Goal: Task Accomplishment & Management: Use online tool/utility

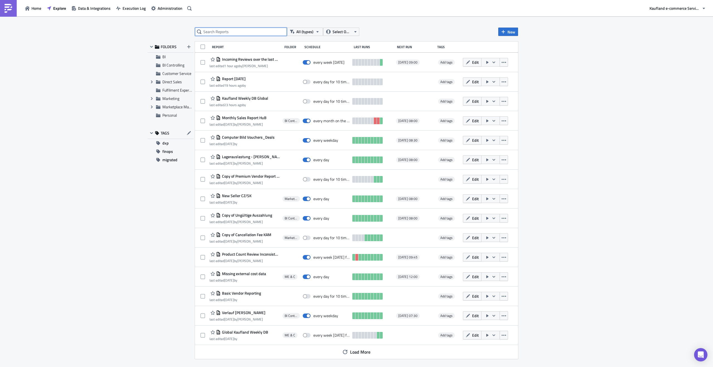
click at [244, 33] on input "text" at bounding box center [241, 32] width 92 height 8
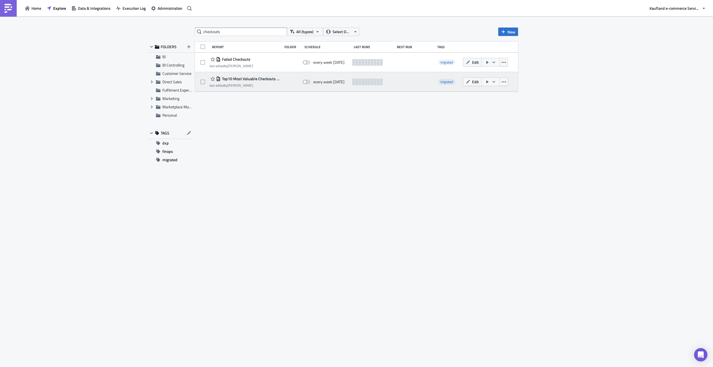
click at [263, 82] on div "Top10 Most Valuable Checkouts Last 7 Days" at bounding box center [245, 79] width 70 height 7
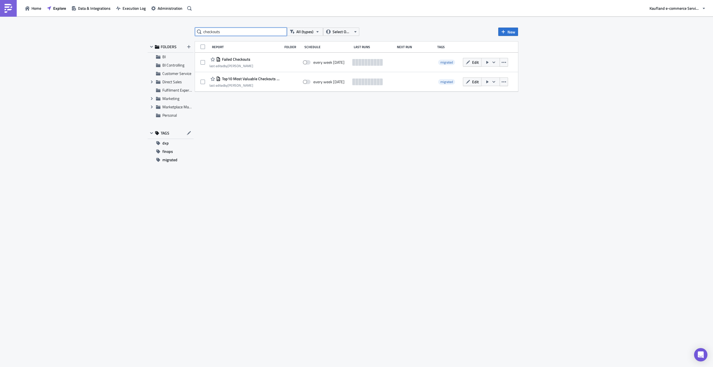
click at [225, 29] on input "checkouts" at bounding box center [241, 32] width 92 height 8
type input "checkout"
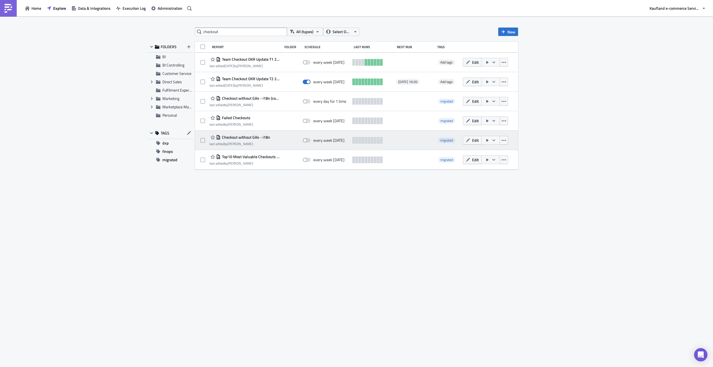
click at [267, 136] on span "Checkout without GA4 - i18n" at bounding box center [246, 137] width 50 height 5
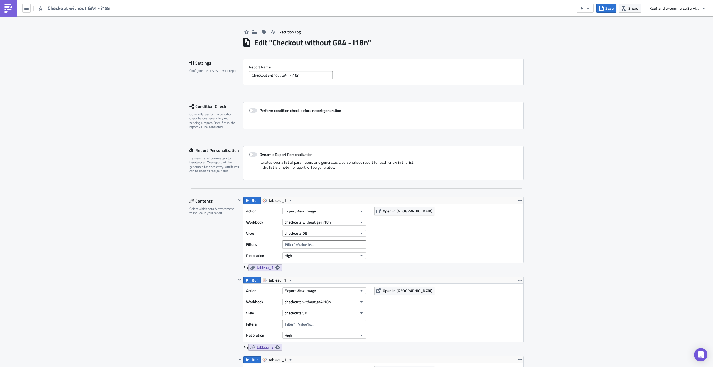
click at [391, 212] on span "Open in [GEOGRAPHIC_DATA]" at bounding box center [408, 211] width 50 height 6
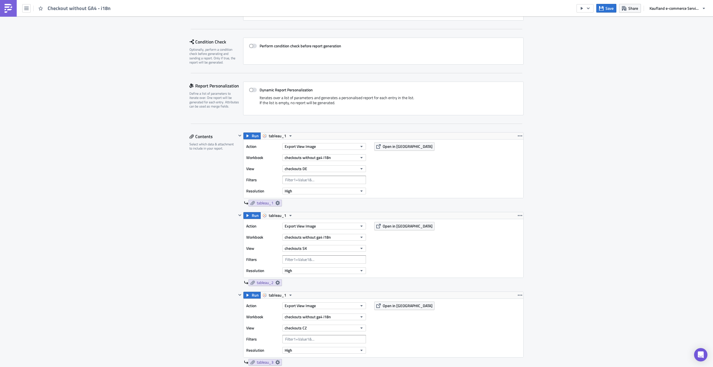
scroll to position [66, 0]
click at [406, 223] on span "Open in [GEOGRAPHIC_DATA]" at bounding box center [408, 225] width 50 height 6
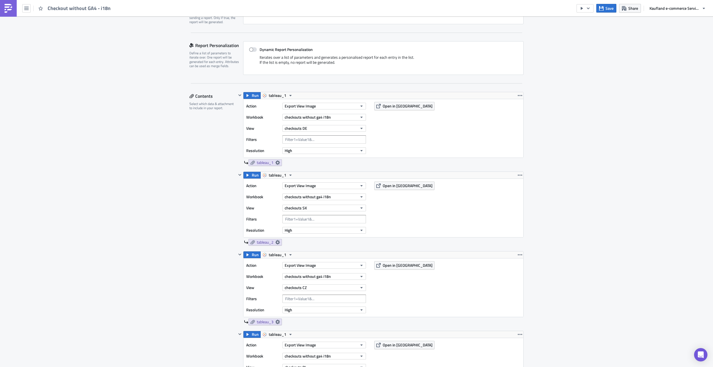
scroll to position [120, 0]
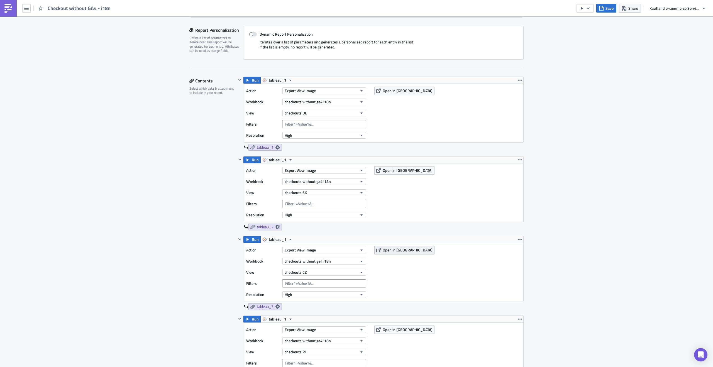
click at [393, 250] on span "Open in [GEOGRAPHIC_DATA]" at bounding box center [408, 250] width 50 height 6
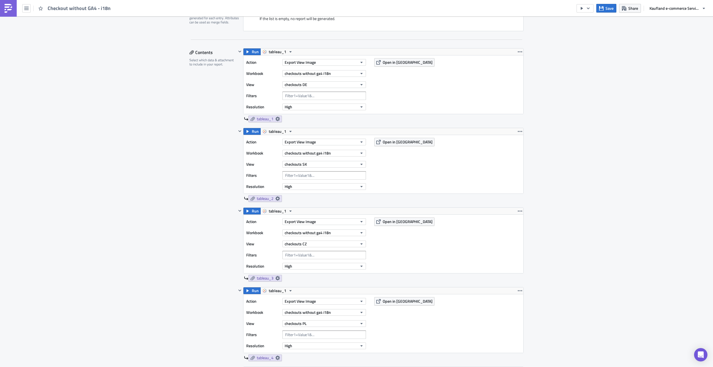
scroll to position [192, 0]
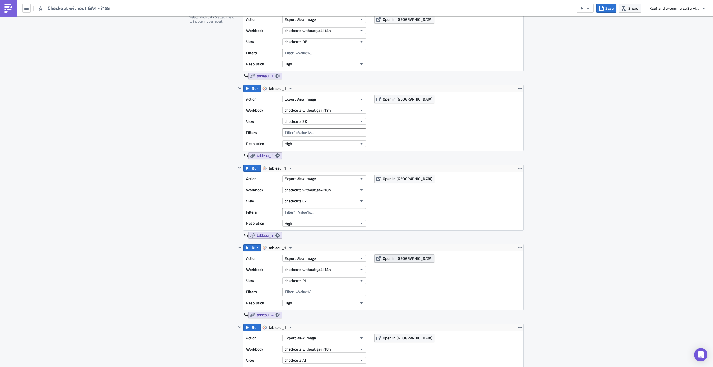
click at [388, 257] on span "Open in [GEOGRAPHIC_DATA]" at bounding box center [408, 258] width 50 height 6
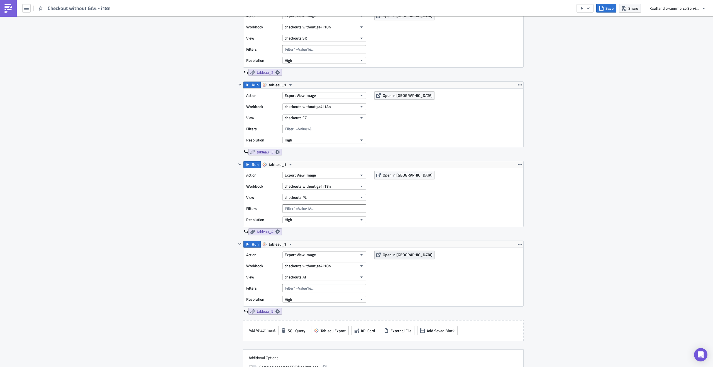
click at [400, 255] on span "Open in [GEOGRAPHIC_DATA]" at bounding box center [408, 255] width 50 height 6
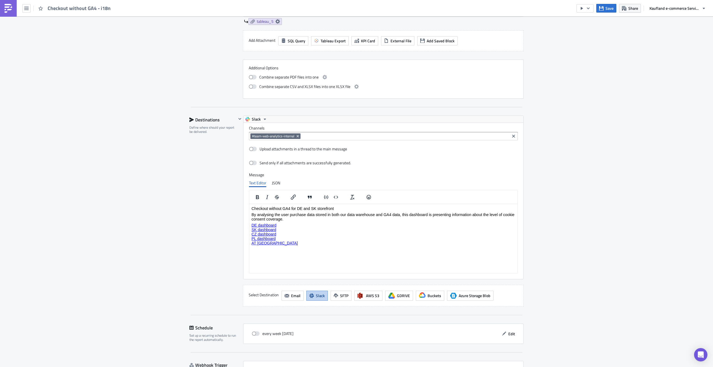
scroll to position [607, 0]
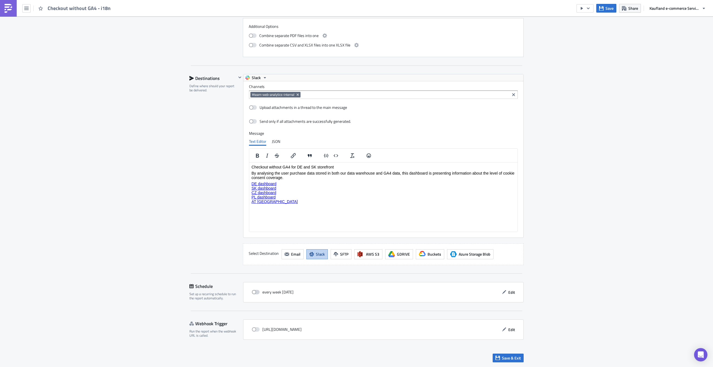
click at [254, 293] on span at bounding box center [256, 292] width 8 height 4
click at [254, 293] on input "checkbox" at bounding box center [255, 293] width 4 height 4
checkbox input "true"
click at [508, 292] on span "Edit" at bounding box center [511, 292] width 7 height 6
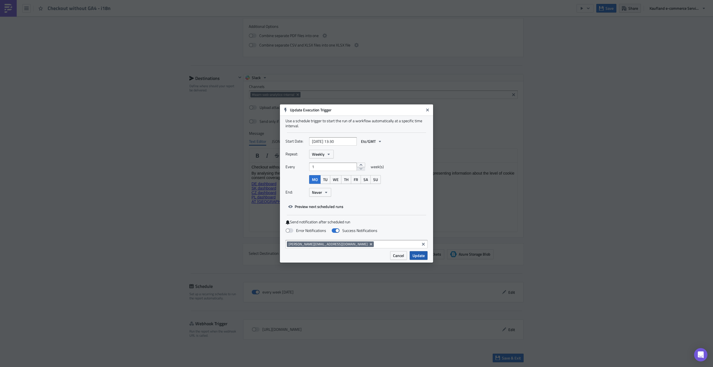
click at [418, 260] on button "Update" at bounding box center [419, 255] width 18 height 9
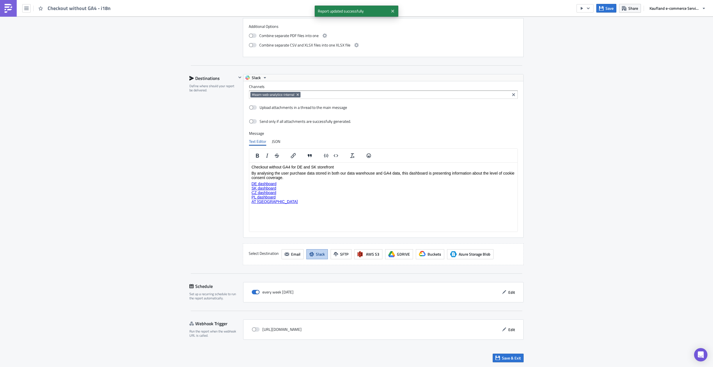
click at [376, 293] on div "every week [DATE] Edit" at bounding box center [383, 292] width 269 height 9
click at [502, 293] on icon "button" at bounding box center [504, 292] width 4 height 4
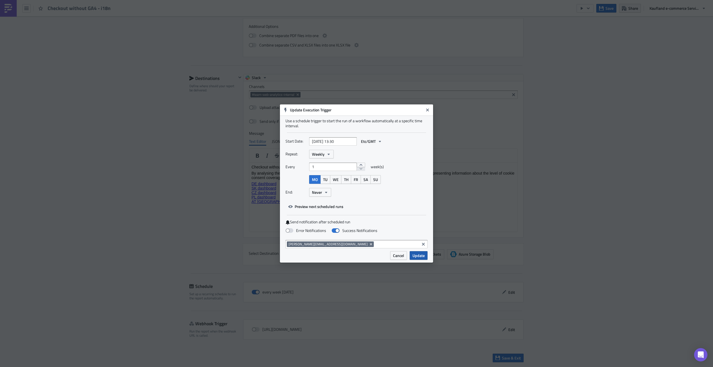
click at [412, 257] on button "Update" at bounding box center [419, 255] width 18 height 9
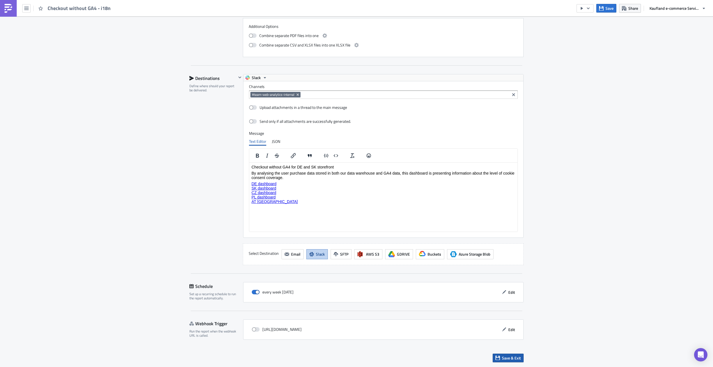
click at [502, 359] on span "Save & Exit" at bounding box center [511, 358] width 19 height 6
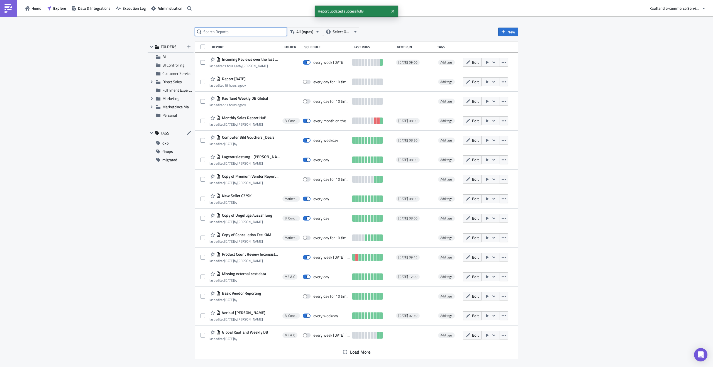
click at [220, 35] on input "text" at bounding box center [241, 32] width 92 height 8
type input "checkout"
